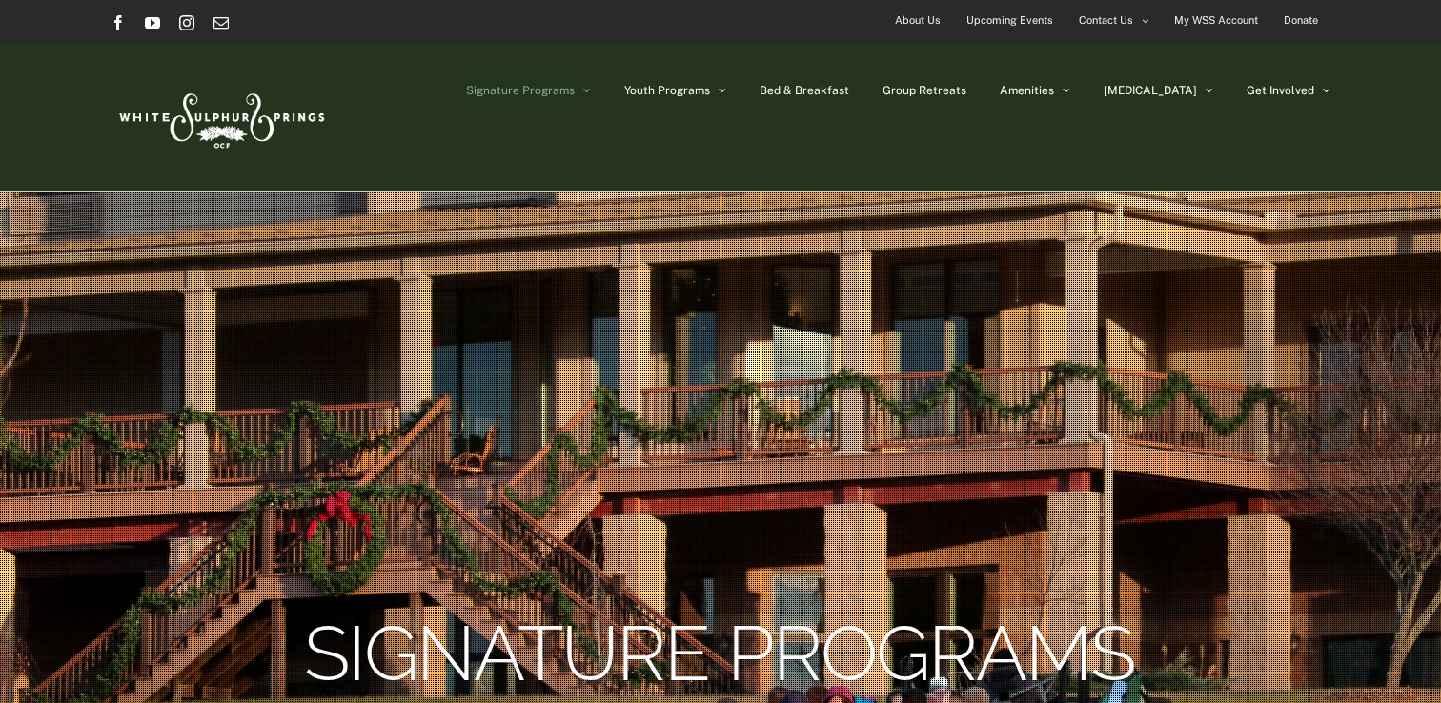
click at [308, 110] on img at bounding box center [220, 117] width 219 height 90
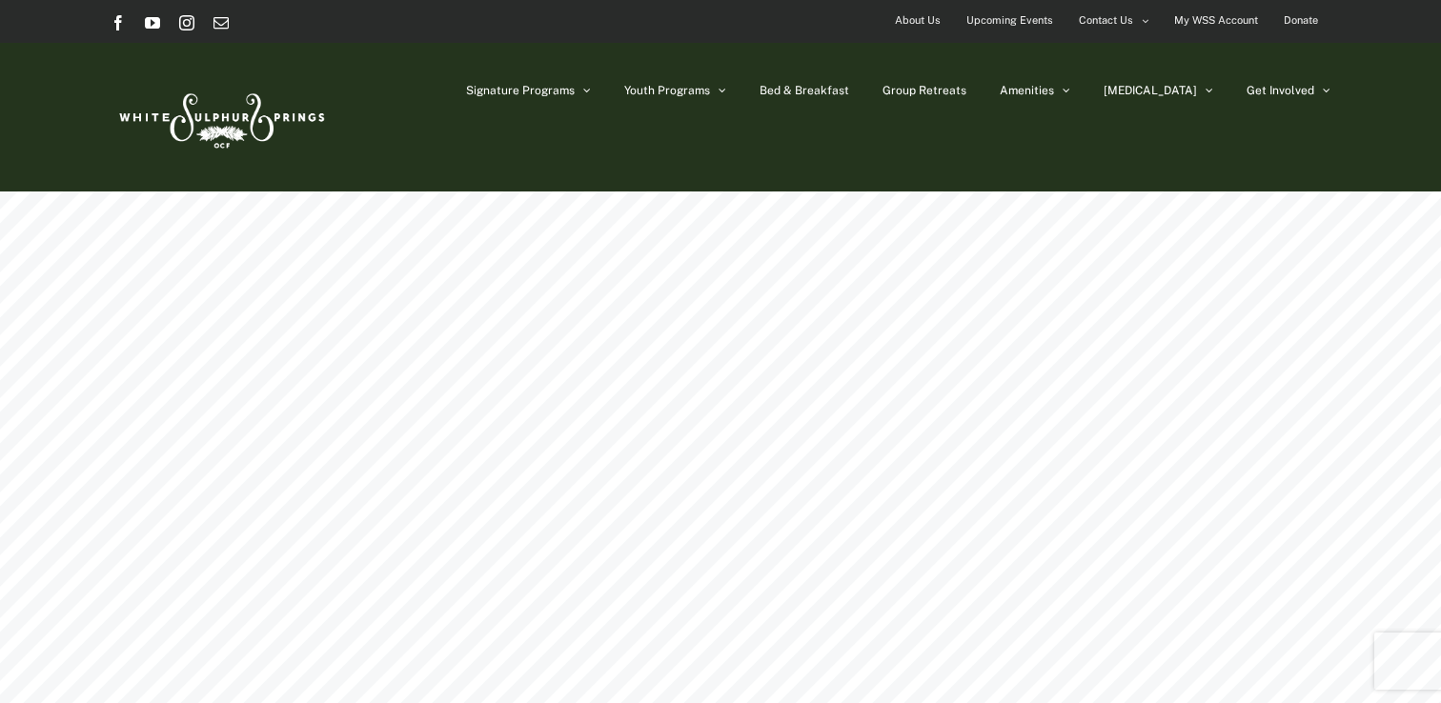
click at [238, 112] on img at bounding box center [220, 117] width 219 height 90
